Goal: Information Seeking & Learning: Check status

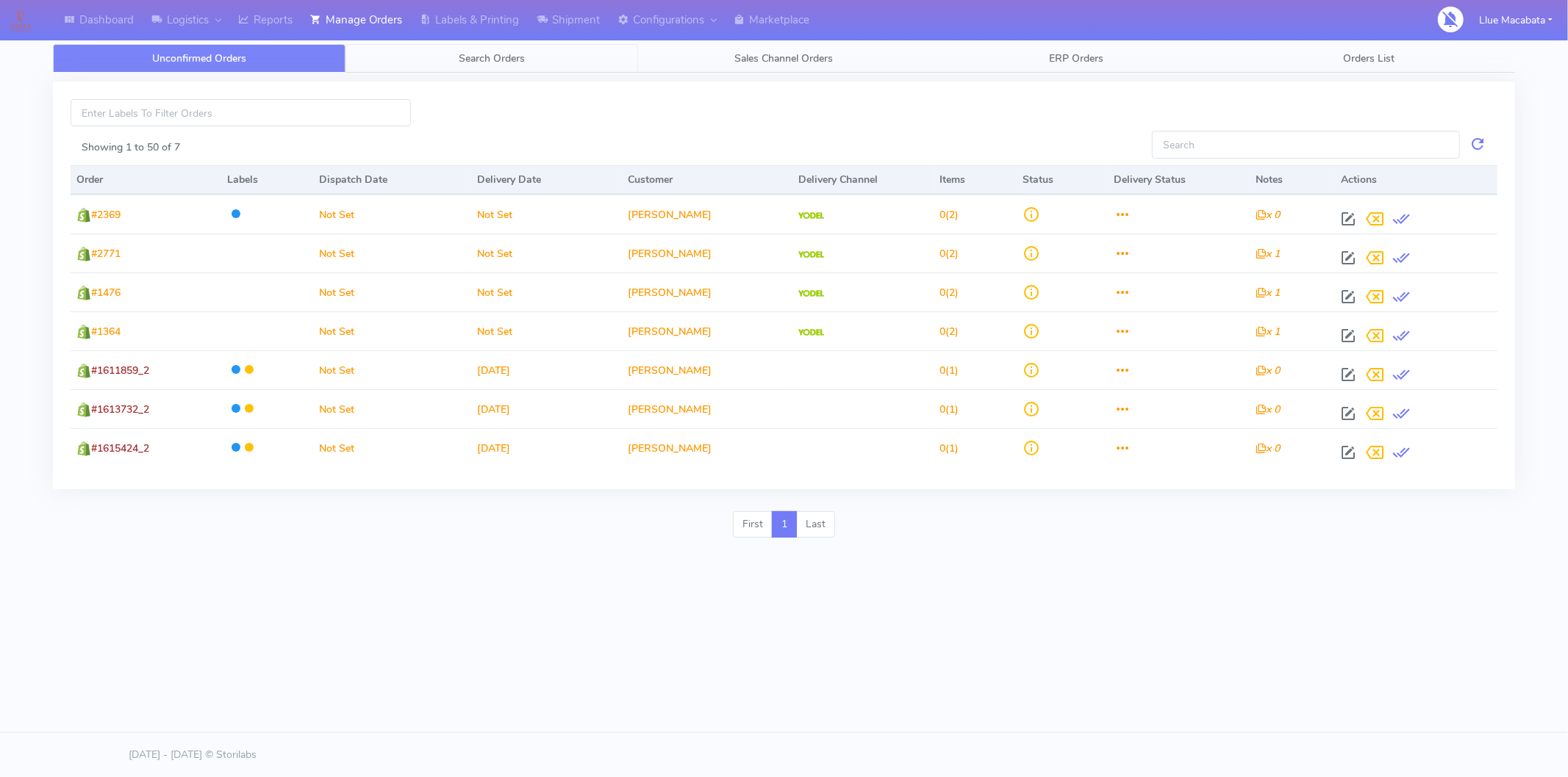
click at [503, 51] on span "Search Orders" at bounding box center [492, 58] width 66 height 14
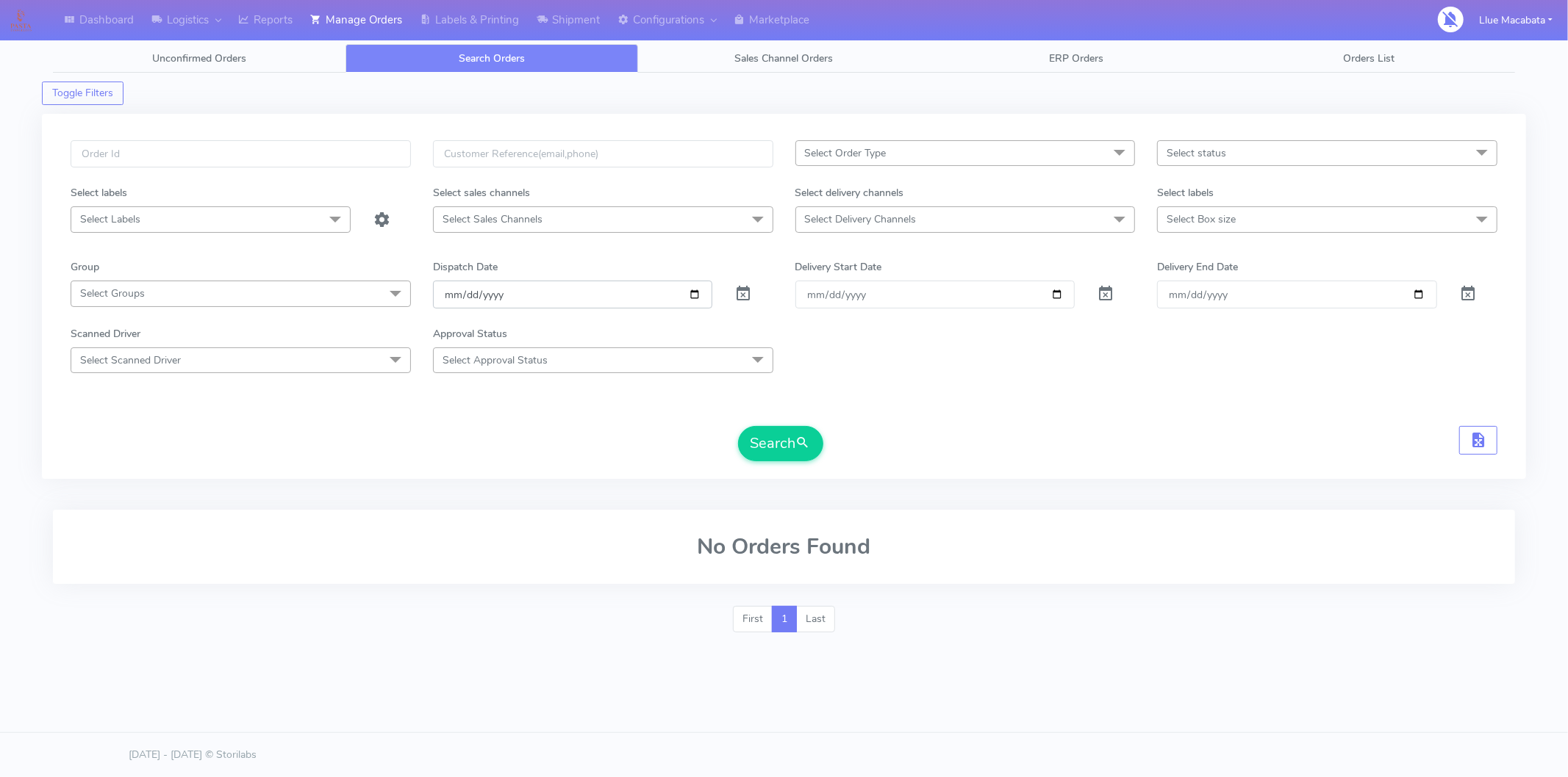
click at [445, 301] on input "[DATE]" at bounding box center [572, 294] width 280 height 27
click at [463, 296] on input "date" at bounding box center [572, 294] width 280 height 27
click at [483, 295] on input "date" at bounding box center [572, 294] width 280 height 27
click at [159, 163] on input "text" at bounding box center [241, 153] width 340 height 27
paste input "1617357"
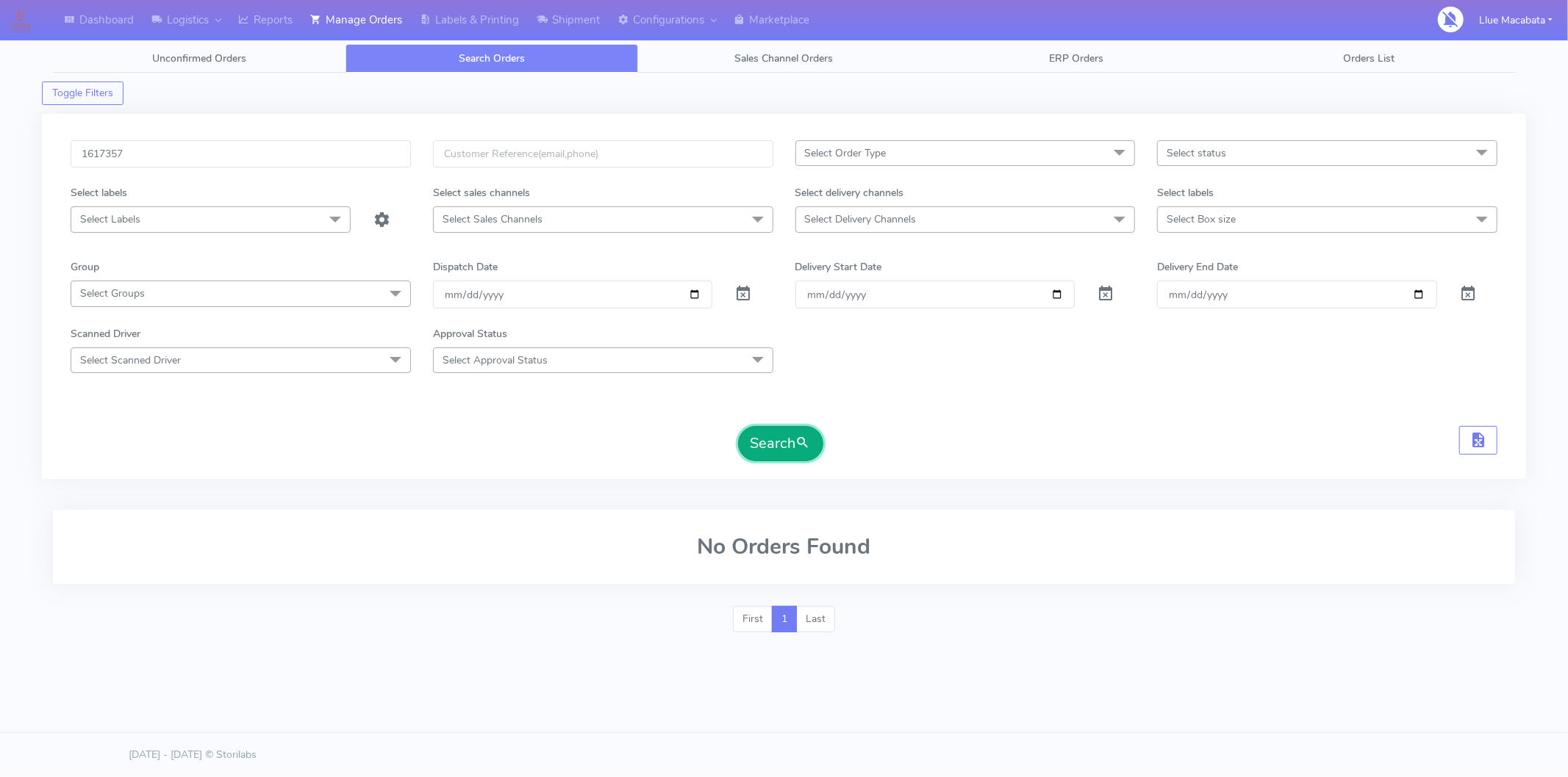
click at [764, 441] on button "Search" at bounding box center [781, 444] width 86 height 35
click at [89, 150] on input "1617357" at bounding box center [241, 153] width 340 height 27
drag, startPoint x: 85, startPoint y: 156, endPoint x: 184, endPoint y: 174, distance: 100.6
click at [85, 156] on input "1617357" at bounding box center [241, 153] width 340 height 27
type input "1617357"
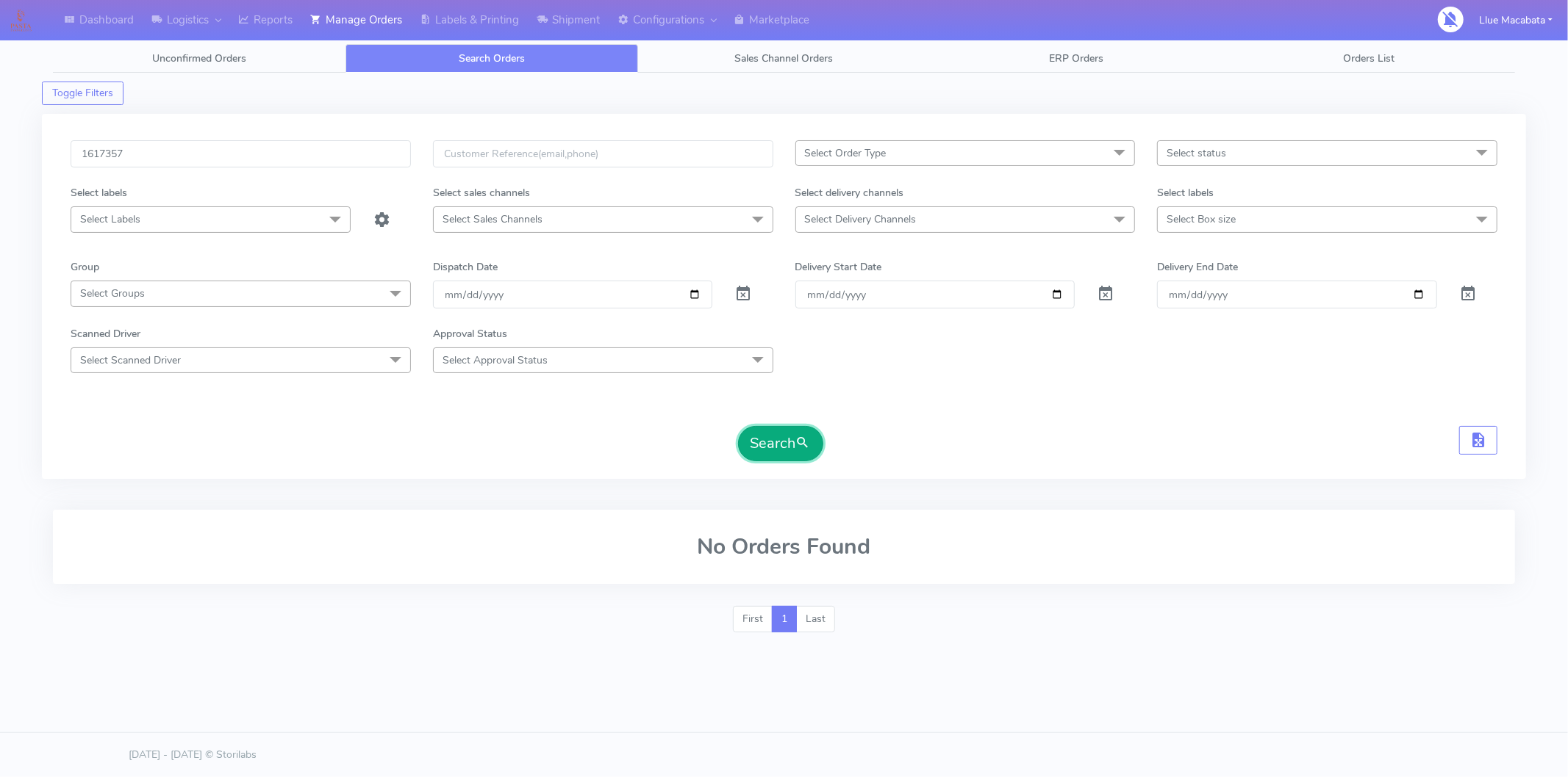
click at [804, 449] on span "submit" at bounding box center [803, 443] width 15 height 20
